Goal: Task Accomplishment & Management: Manage account settings

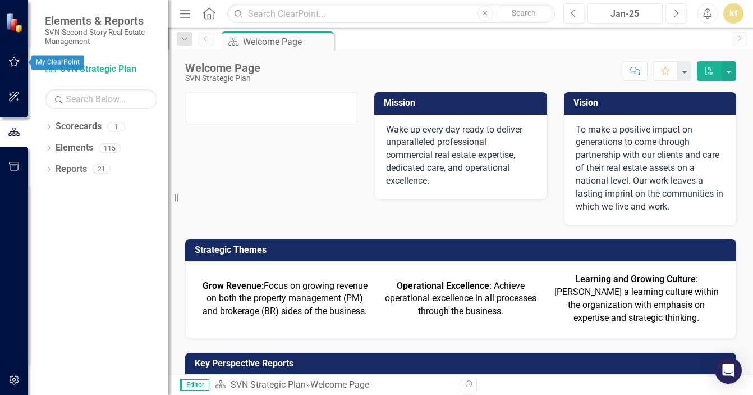
click at [6, 58] on button "button" at bounding box center [14, 63] width 25 height 24
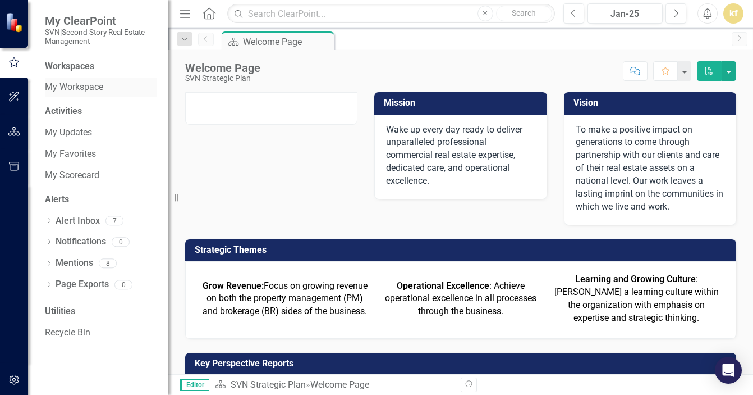
click at [65, 85] on link "My Workspace" at bounding box center [101, 87] width 112 height 13
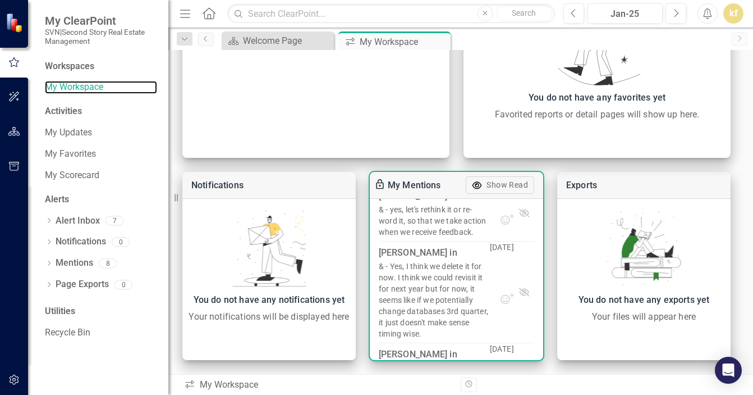
scroll to position [130, 0]
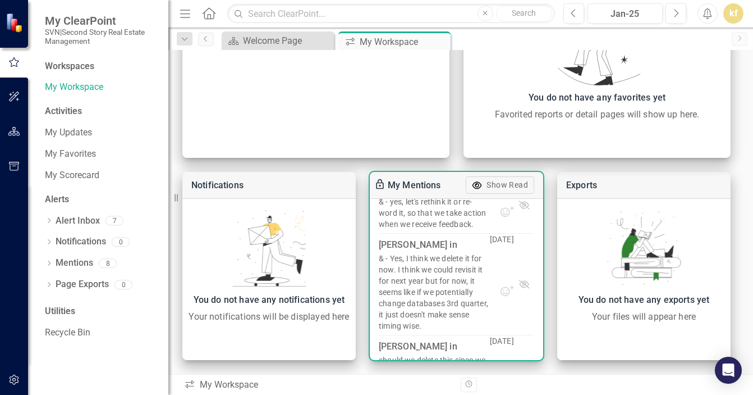
click at [449, 257] on div "& - Yes, I think we delete it for now. I think we could revisit it for next yea…" at bounding box center [434, 292] width 111 height 79
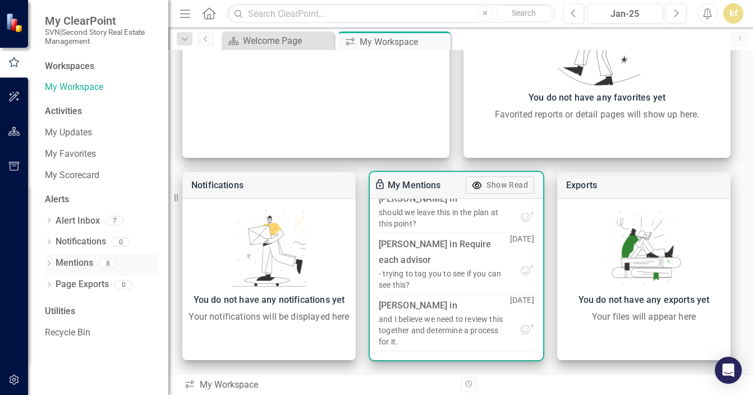
scroll to position [420, 0]
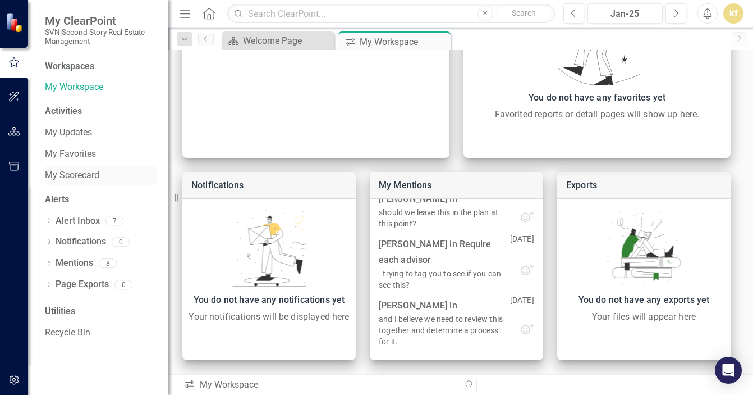
click at [66, 177] on link "My Scorecard" at bounding box center [101, 175] width 112 height 13
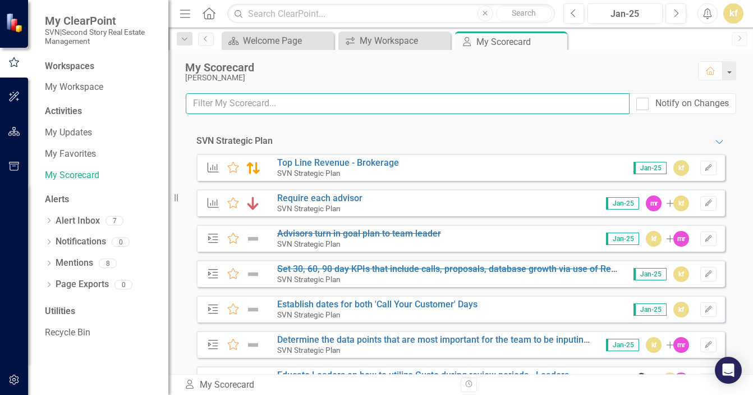
click at [276, 107] on input "text" at bounding box center [408, 103] width 444 height 21
type input "revenue"
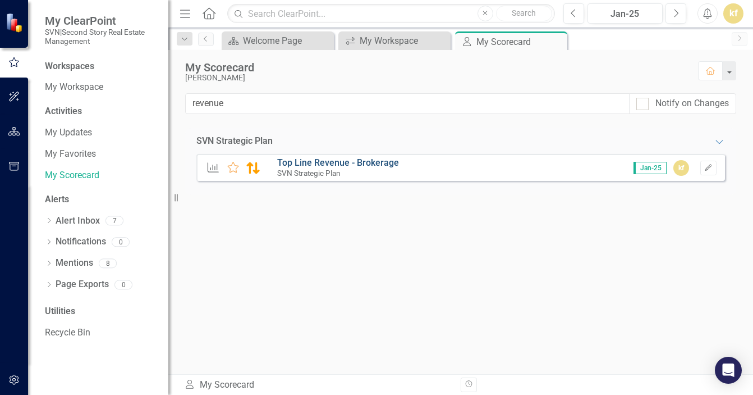
click at [354, 162] on link "Top Line Revenue - Brokerage" at bounding box center [338, 162] width 122 height 11
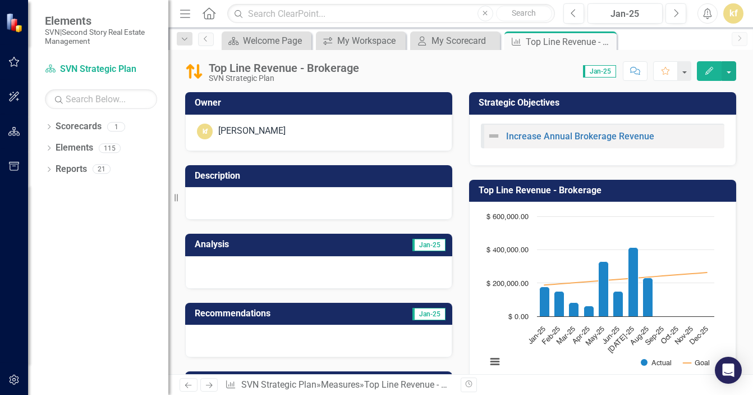
click at [354, 254] on td "Jan-25" at bounding box center [384, 245] width 126 height 19
click at [202, 248] on h3 "Analysis" at bounding box center [258, 244] width 126 height 10
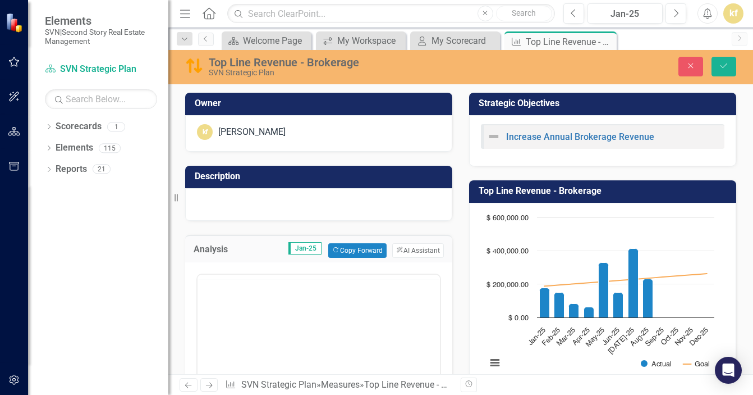
click at [273, 281] on div "Loading..." at bounding box center [319, 386] width 243 height 222
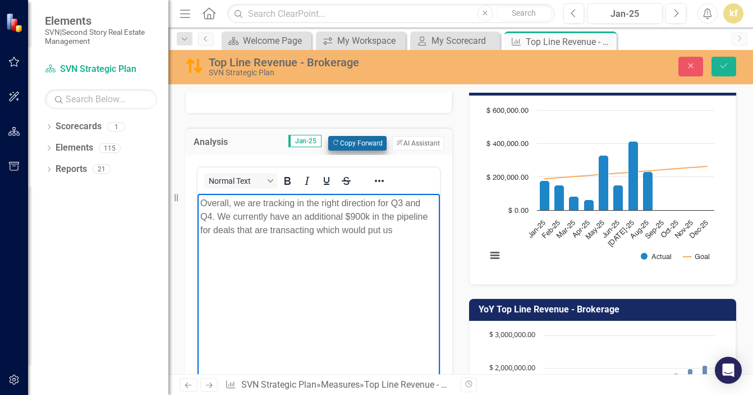
scroll to position [108, 0]
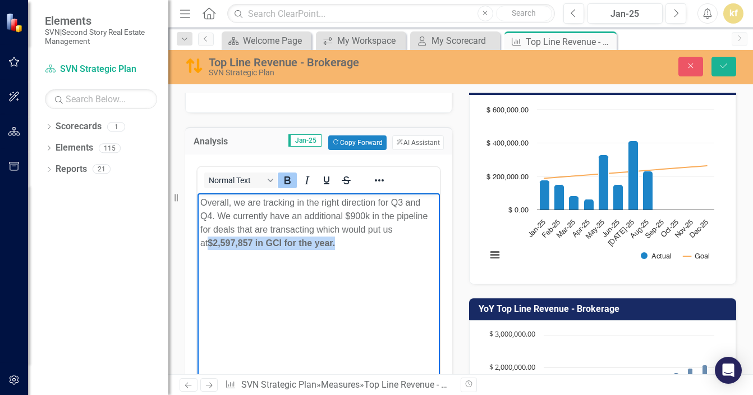
drag, startPoint x: 334, startPoint y: 242, endPoint x: 200, endPoint y: 240, distance: 134.2
click at [200, 240] on body "Overall, we are tracking in the right direction for Q3 and Q4. We currently hav…" at bounding box center [319, 277] width 243 height 168
click at [290, 180] on icon "Bold" at bounding box center [287, 179] width 13 height 13
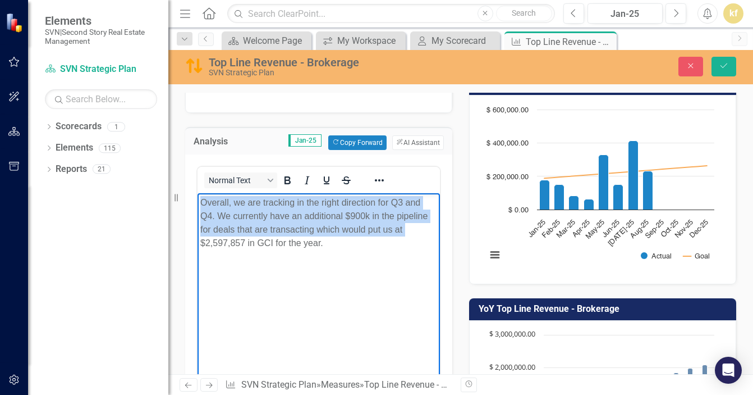
click at [337, 240] on p "Overall, we are tracking in the right direction for Q3 and Q4. We currently hav…" at bounding box center [318, 222] width 237 height 54
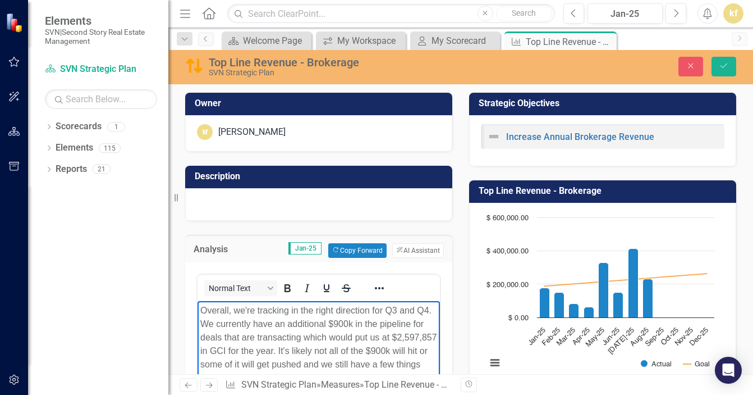
scroll to position [108, 0]
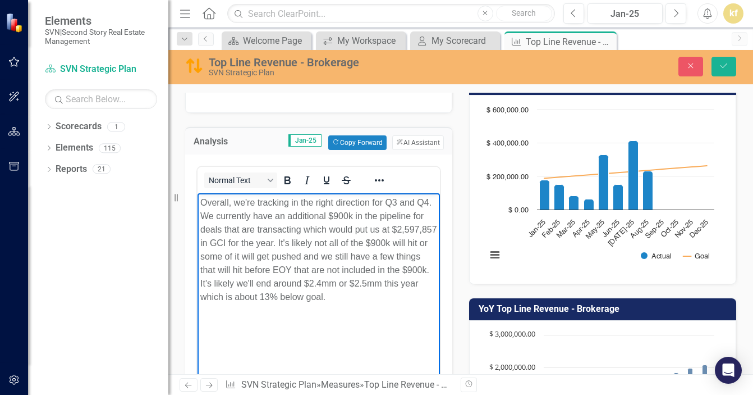
click at [405, 300] on p "Overall, we're tracking in the right direction for Q3 and Q4. We currently have…" at bounding box center [318, 249] width 237 height 108
click at [414, 298] on p "Overall, we're tracking in the right direction for Q3 and Q4. We currently have…" at bounding box center [318, 249] width 237 height 108
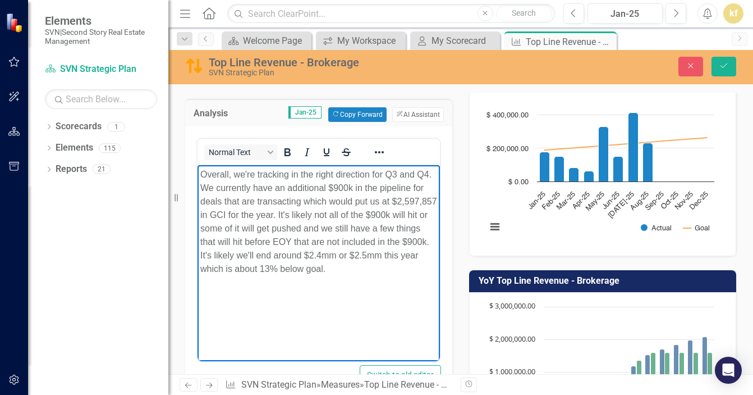
scroll to position [137, 0]
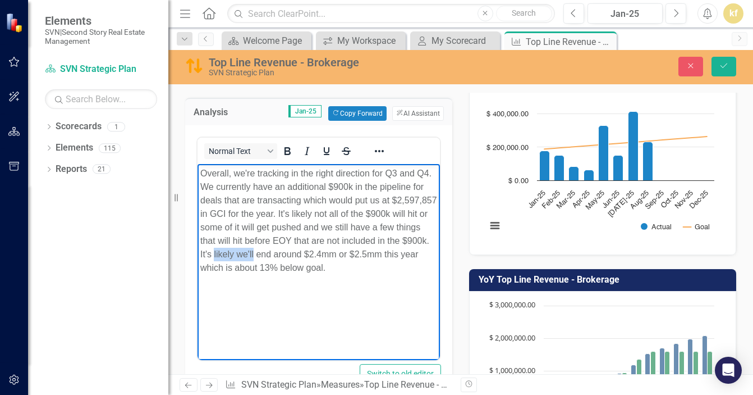
drag, startPoint x: 344, startPoint y: 251, endPoint x: 303, endPoint y: 251, distance: 40.4
click at [303, 251] on p "Overall, we're tracking in the right direction for Q3 and Q4. We currently have…" at bounding box center [318, 220] width 237 height 108
click at [414, 251] on p "Overall, we're tracking in the right direction for Q3 and Q4. We currently have…" at bounding box center [318, 220] width 237 height 108
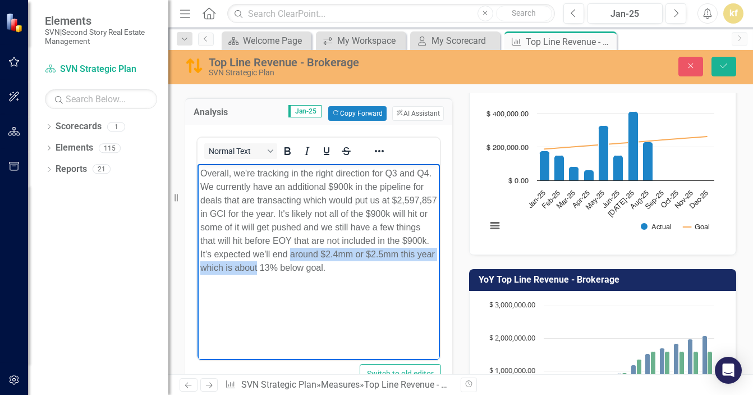
drag, startPoint x: 373, startPoint y: 265, endPoint x: 380, endPoint y: 253, distance: 14.1
click at [380, 253] on p "Overall, we're tracking in the right direction for Q3 and Q4. We currently have…" at bounding box center [318, 220] width 237 height 108
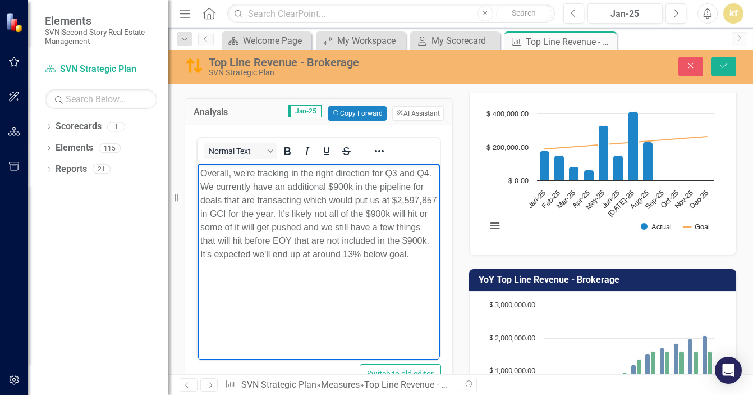
click at [283, 260] on p "Overall, we're tracking in the right direction for Q3 and Q4. We currently have…" at bounding box center [318, 213] width 237 height 94
click at [202, 260] on p "Overall, we're tracking in the right direction for Q3 and Q4. We currently have…" at bounding box center [318, 213] width 237 height 94
click at [287, 260] on p "Overall, we're tracking in the right direction for Q3 and Q4. We currently have…" at bounding box center [318, 213] width 237 height 94
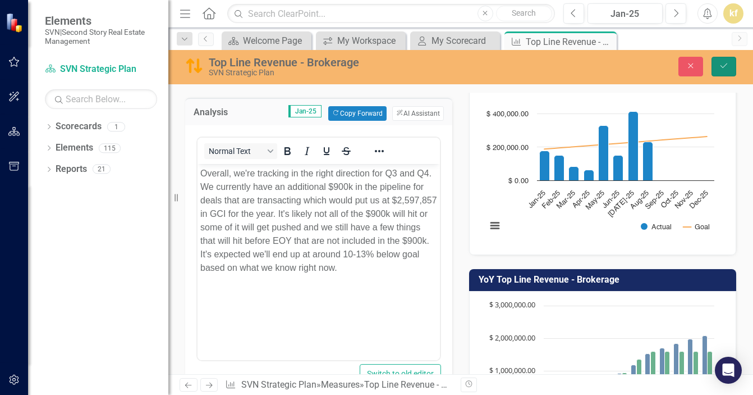
click at [729, 61] on button "Save" at bounding box center [724, 67] width 25 height 20
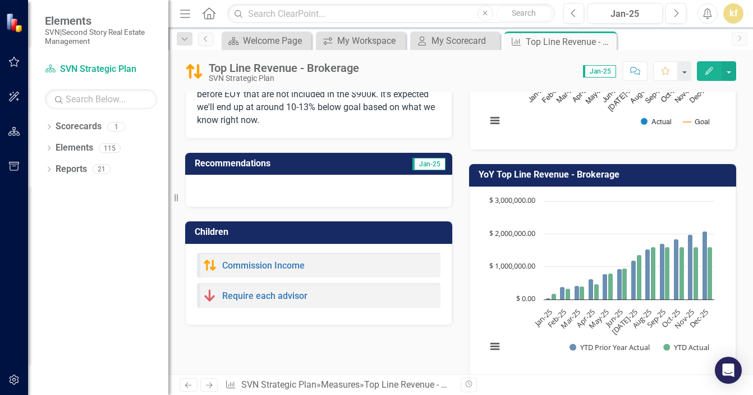
scroll to position [244, 0]
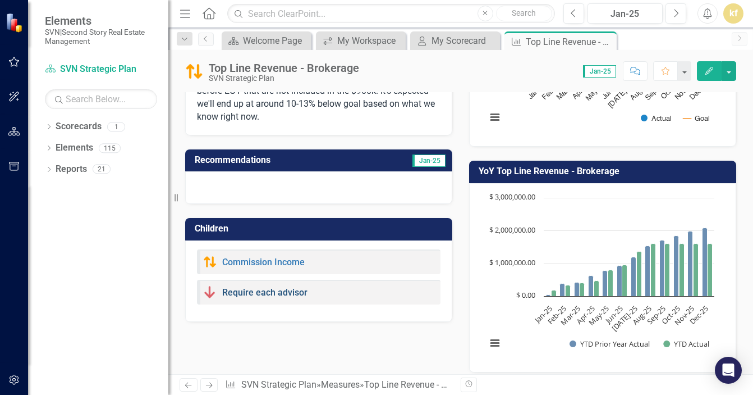
click at [258, 295] on link "Require each advisor" at bounding box center [264, 292] width 85 height 11
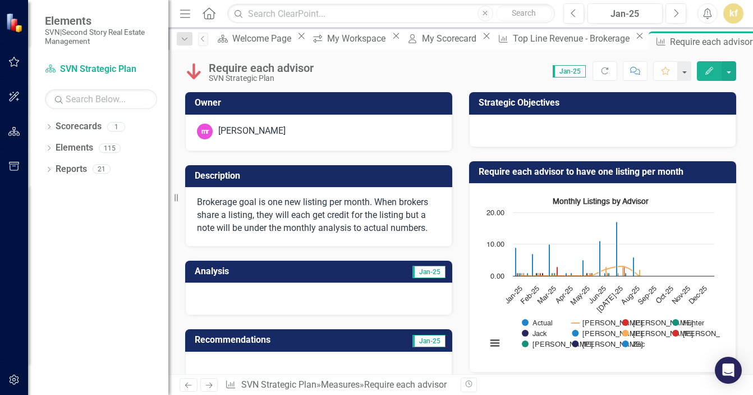
click at [424, 270] on span "Jan-25" at bounding box center [429, 272] width 33 height 12
click at [354, 277] on td "Jan-25" at bounding box center [384, 272] width 126 height 19
click at [424, 275] on span "Jan-25" at bounding box center [429, 272] width 33 height 12
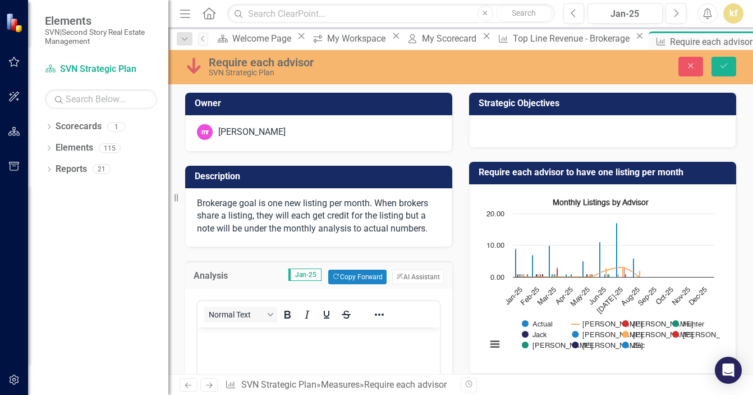
click at [270, 341] on p "Rich Text Area. Press ALT-0 for help." at bounding box center [318, 336] width 237 height 13
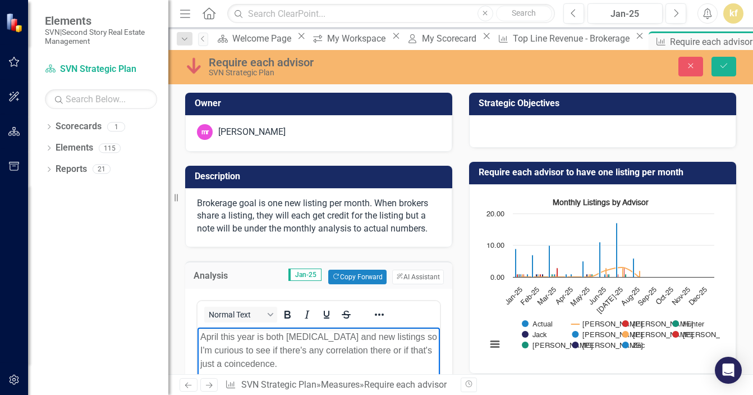
click at [240, 361] on p "April this year is both low in income and new listings so I'm curious to see if…" at bounding box center [318, 350] width 237 height 40
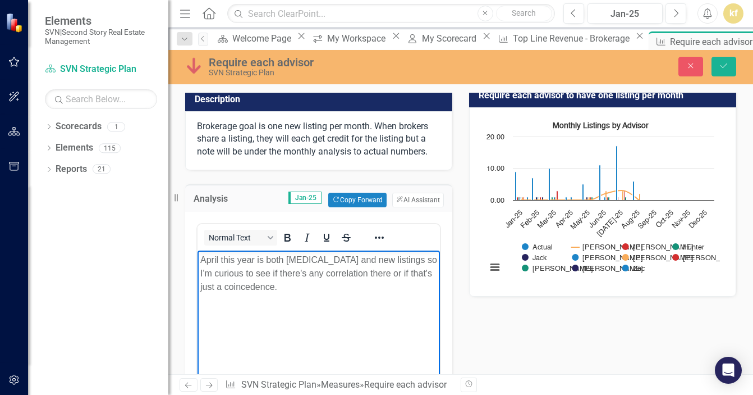
scroll to position [77, 0]
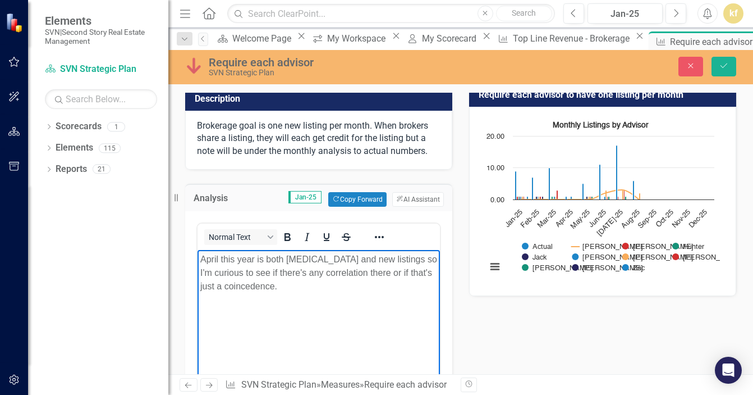
click at [254, 284] on p "April this year is both low in income and new listings so I'm curious to see if…" at bounding box center [318, 273] width 237 height 40
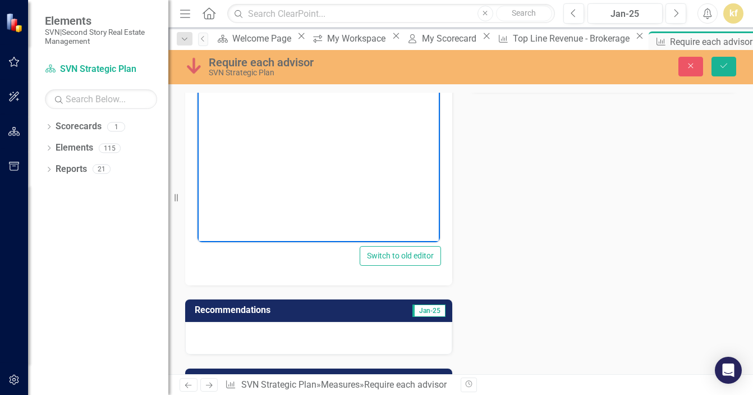
scroll to position [225, 0]
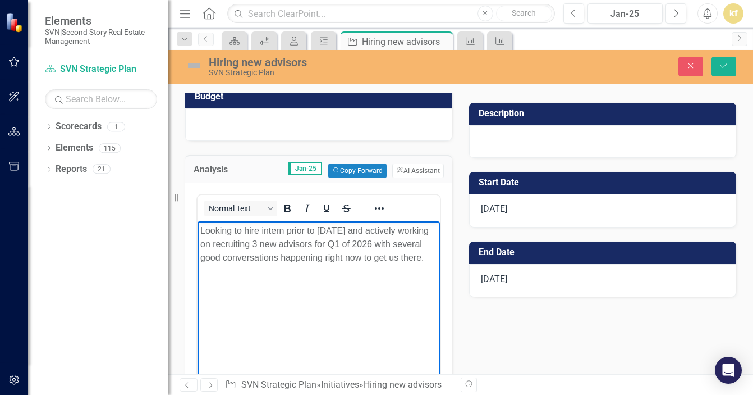
scroll to position [79, 0]
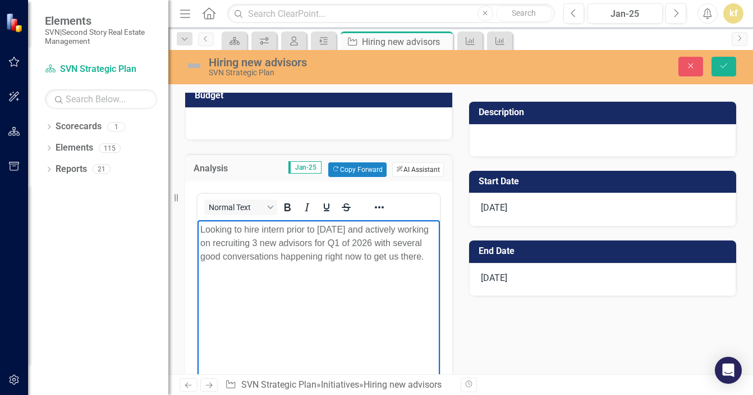
click at [417, 166] on button "ClearPoint AI AI Assistant" at bounding box center [418, 169] width 52 height 15
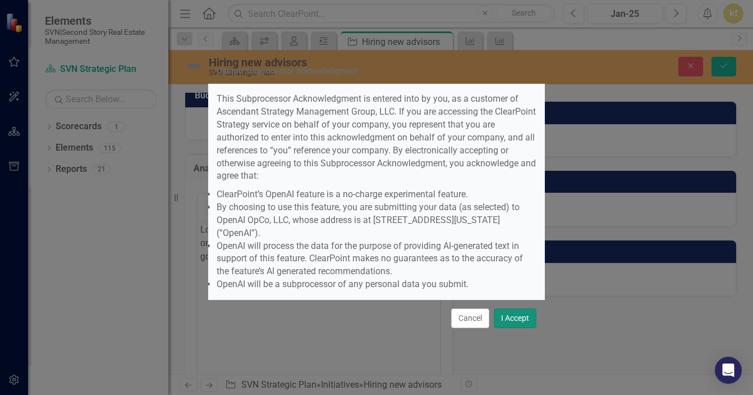
click at [508, 308] on button "I Accept" at bounding box center [515, 318] width 43 height 20
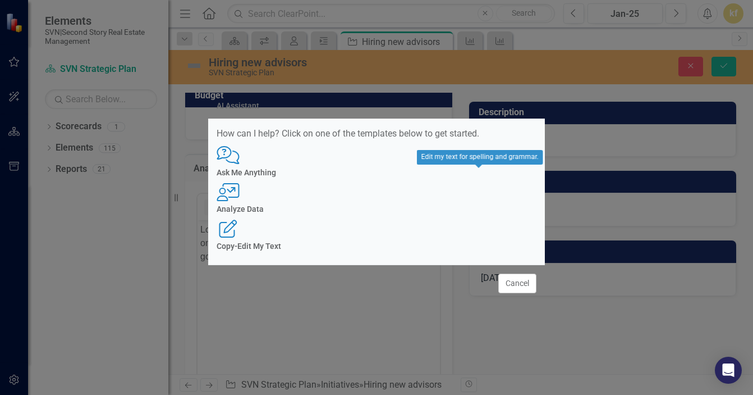
click at [473, 242] on h4 "Copy-Edit My Text" at bounding box center [377, 246] width 320 height 8
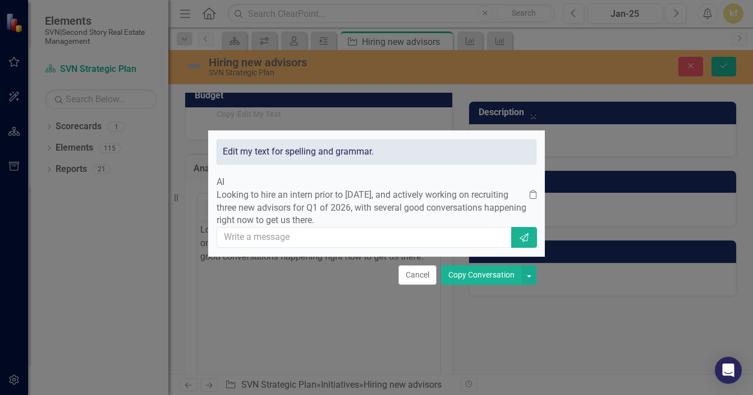
click at [476, 282] on button "Copy Conversation" at bounding box center [481, 275] width 81 height 20
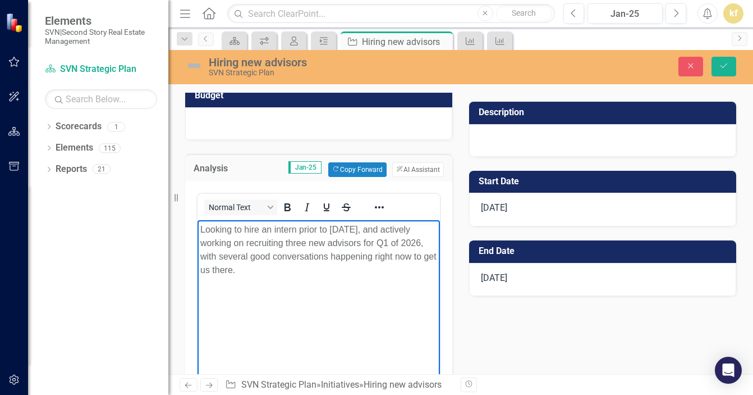
click at [319, 310] on body "Looking to hire an intern prior to December 31, 2025, and actively working on r…" at bounding box center [319, 303] width 243 height 168
click at [726, 60] on button "Save" at bounding box center [724, 67] width 25 height 20
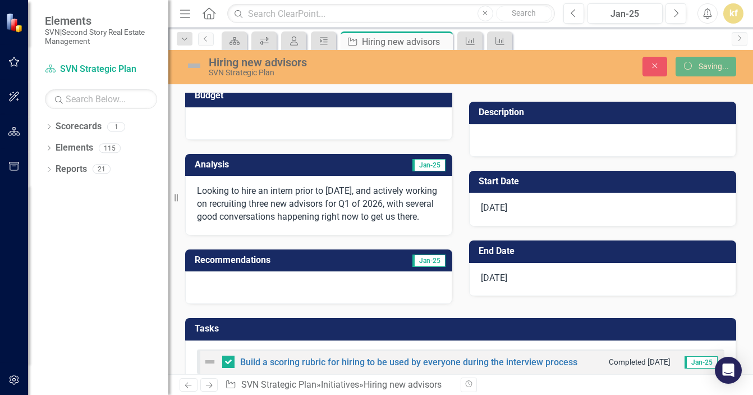
checkbox input "false"
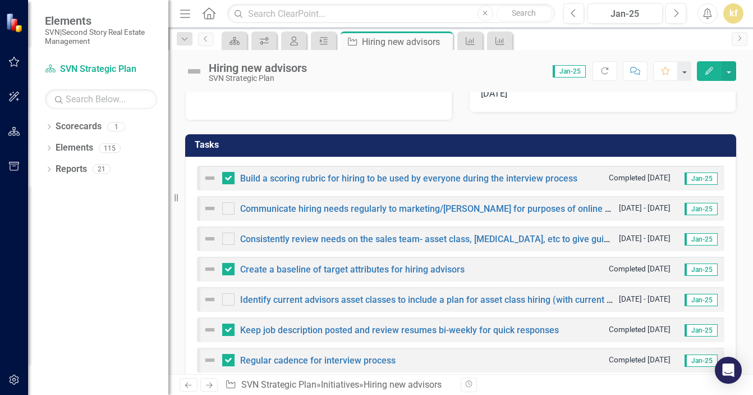
scroll to position [266, 0]
